Goal: Check status: Check status

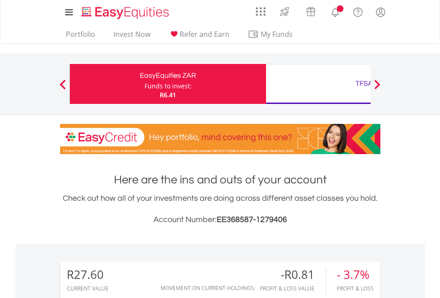
scroll to position [85, 140]
click at [145, 84] on div "Funds to invest:" at bounding box center [168, 86] width 47 height 9
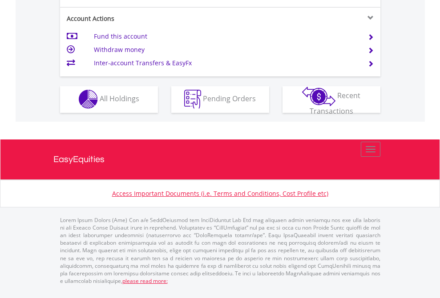
scroll to position [832, 0]
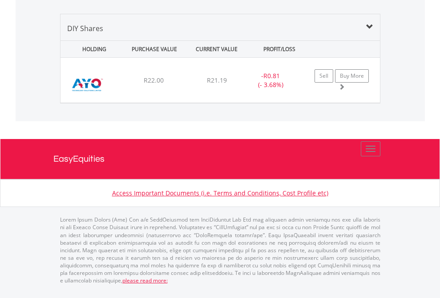
scroll to position [64, 0]
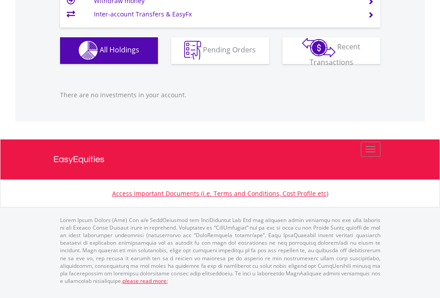
scroll to position [85, 140]
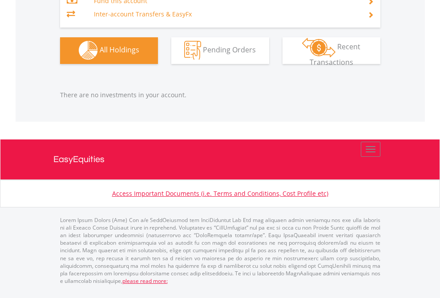
scroll to position [85, 140]
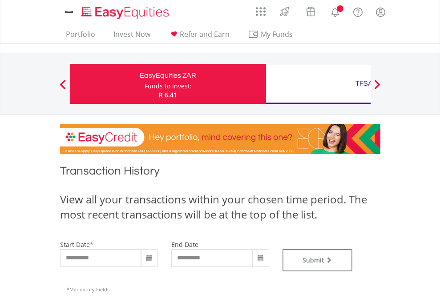
type input "**********"
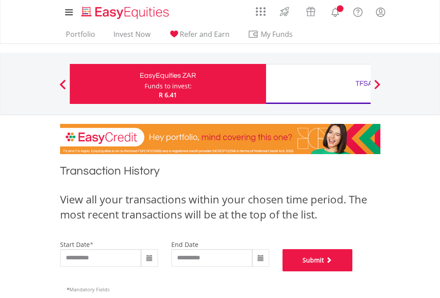
click at [353, 272] on button "Submit" at bounding box center [317, 260] width 70 height 22
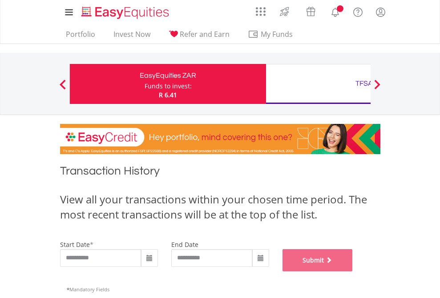
scroll to position [361, 0]
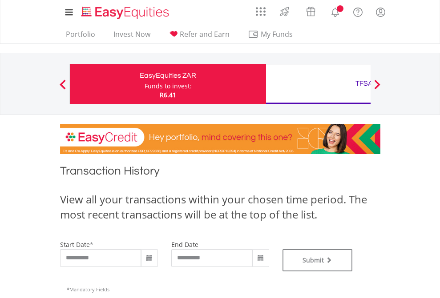
click at [318, 84] on div "TFSA" at bounding box center [363, 83] width 185 height 12
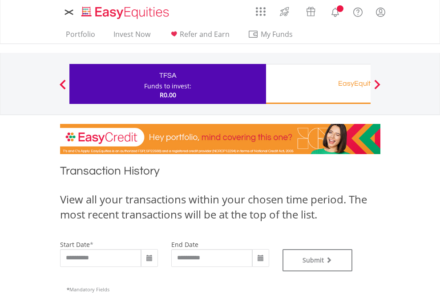
type input "**********"
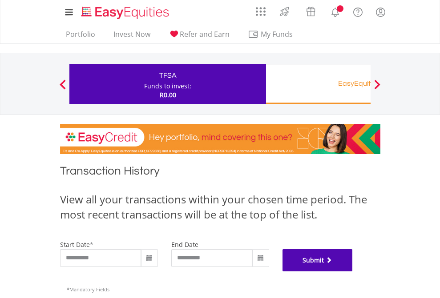
click at [353, 272] on button "Submit" at bounding box center [317, 260] width 70 height 22
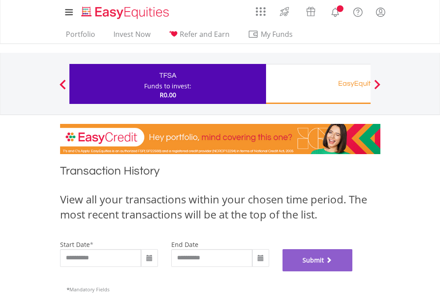
scroll to position [361, 0]
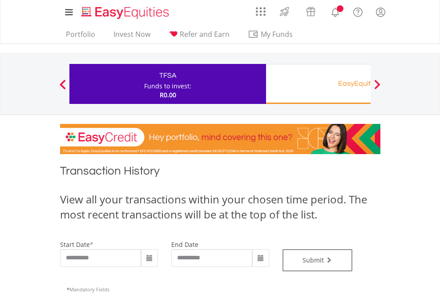
click at [318, 84] on div "EasyEquities RA" at bounding box center [363, 83] width 185 height 12
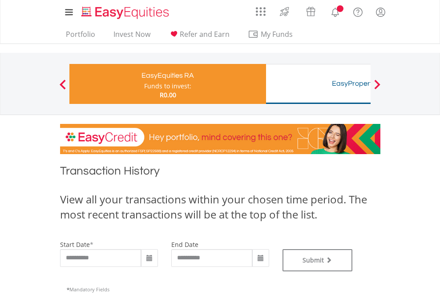
type input "**********"
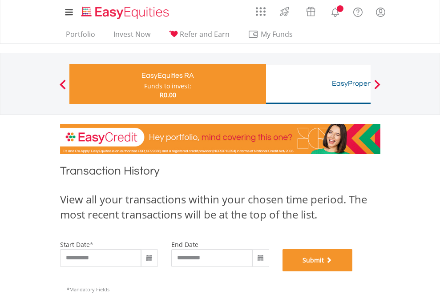
click at [353, 272] on button "Submit" at bounding box center [317, 260] width 70 height 22
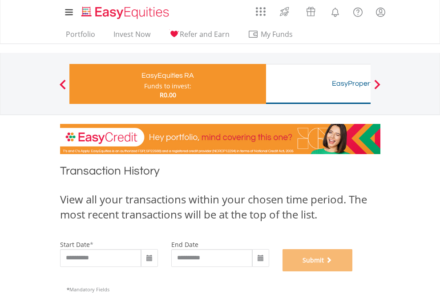
scroll to position [361, 0]
